Goal: Feedback & Contribution: Contribute content

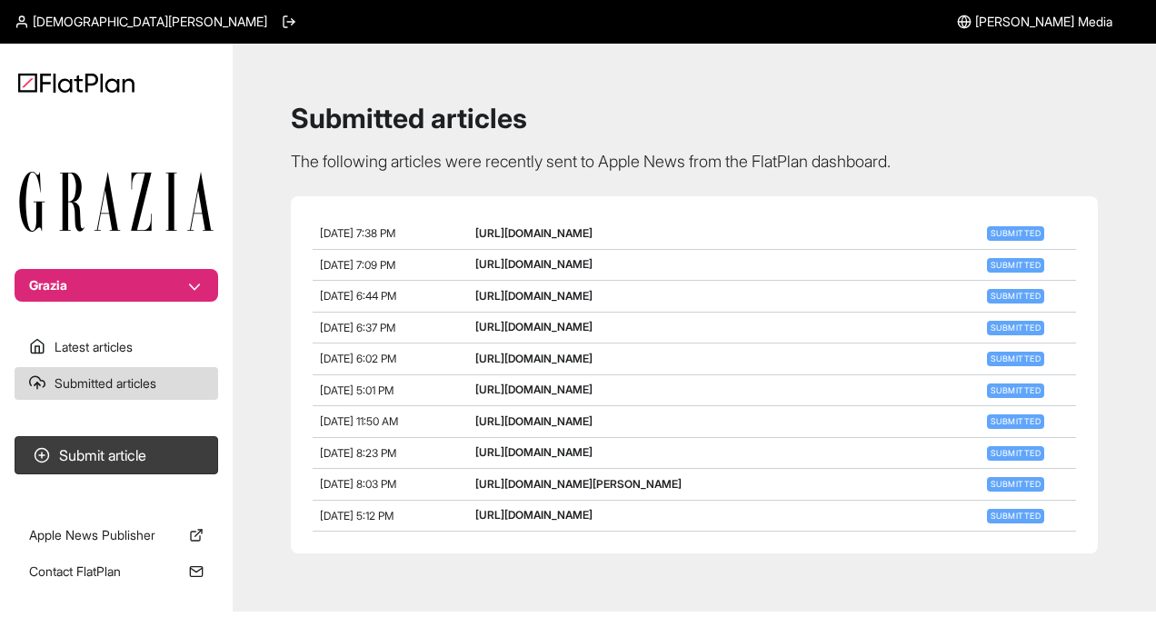
click at [95, 482] on section "Submit article" at bounding box center [116, 459] width 233 height 61
click at [103, 464] on button "Submit article" at bounding box center [117, 455] width 204 height 38
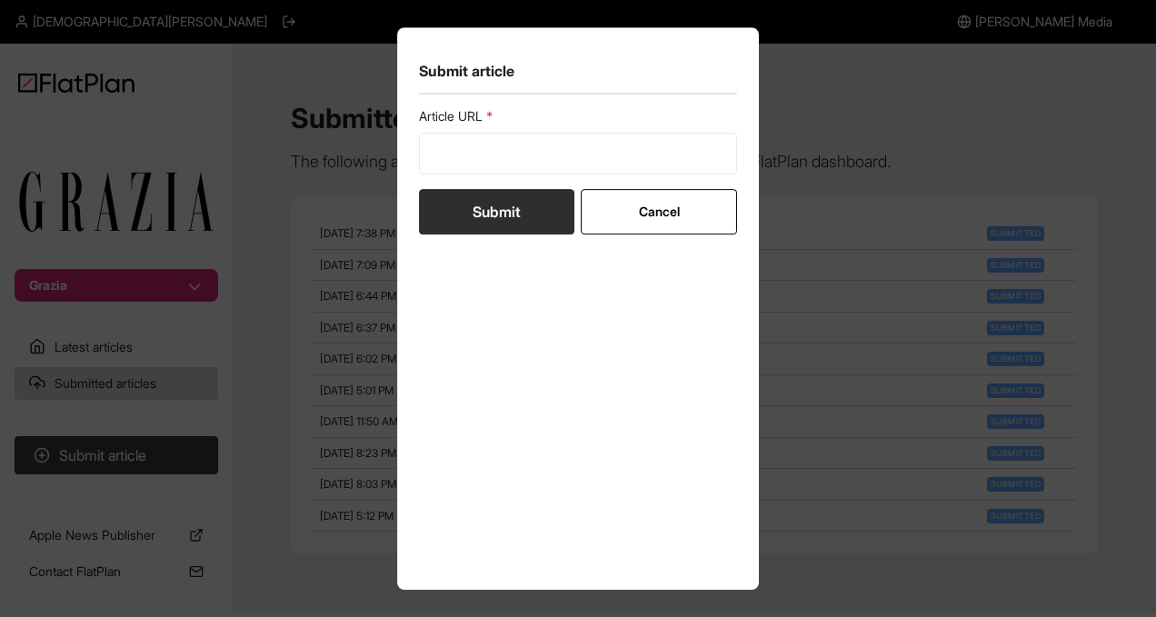
click at [497, 130] on div "Article URL" at bounding box center [578, 140] width 318 height 67
click at [497, 155] on input "url" at bounding box center [578, 154] width 318 height 42
paste input "[URL][DOMAIN_NAME]"
type input "[URL][DOMAIN_NAME]"
click at [496, 207] on button "Submit" at bounding box center [496, 211] width 155 height 45
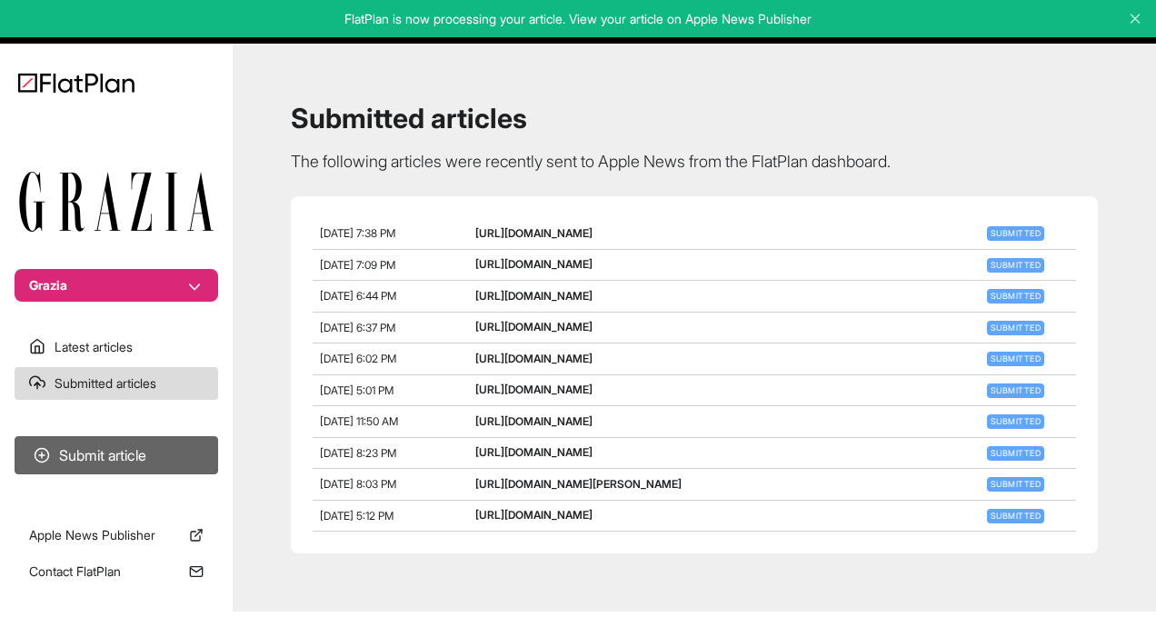
click at [147, 449] on button "Submit article" at bounding box center [117, 455] width 204 height 38
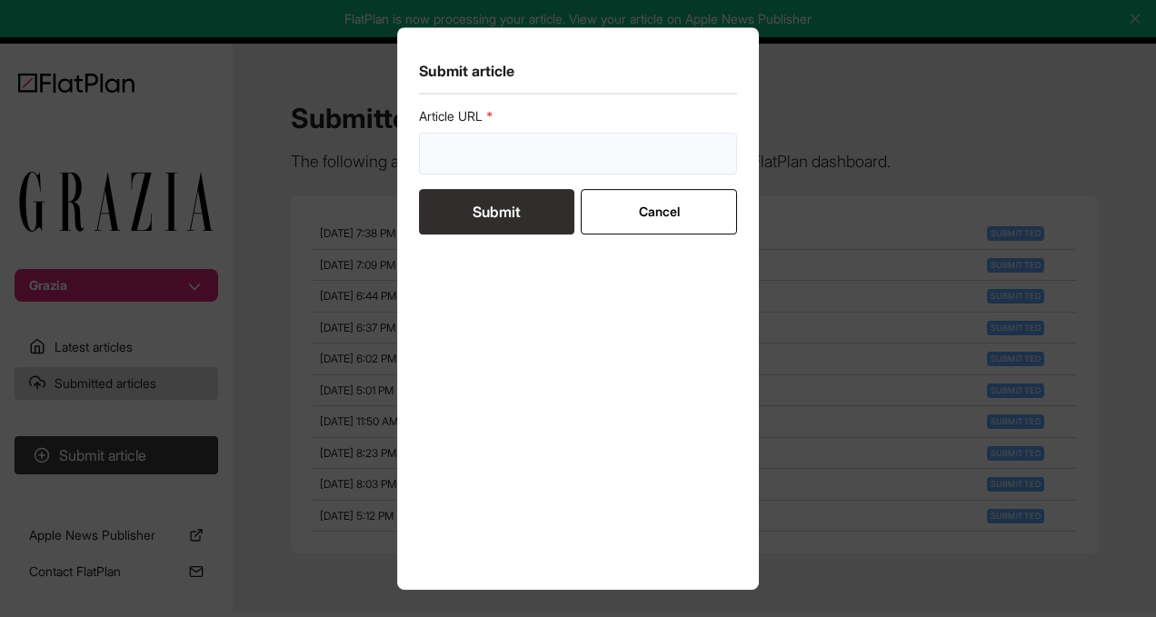
click at [482, 147] on input "url" at bounding box center [578, 154] width 318 height 42
paste input "[URL][DOMAIN_NAME]"
type input "[URL][DOMAIN_NAME]"
click at [482, 209] on button "Submit" at bounding box center [496, 211] width 155 height 45
